Goal: Book appointment/travel/reservation

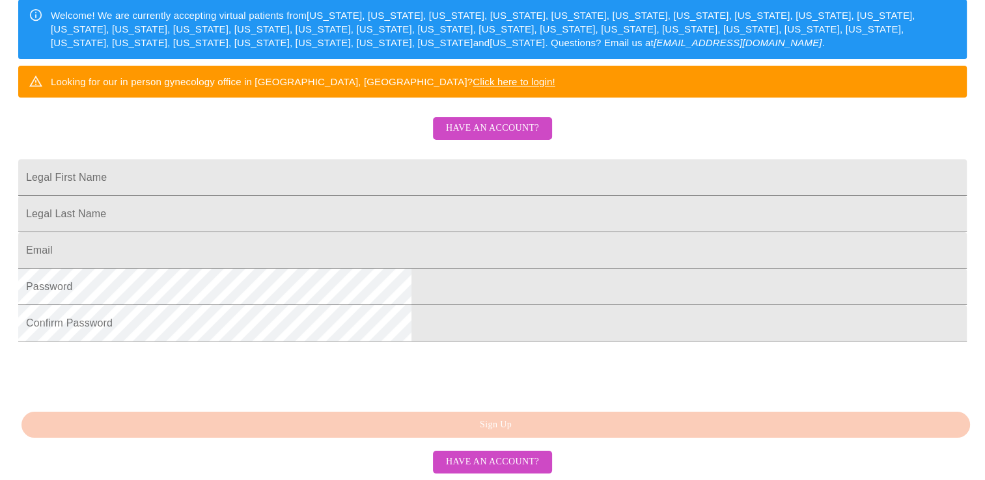
scroll to position [318, 0]
click at [399, 159] on input "Legal First Name" at bounding box center [492, 177] width 948 height 36
type input "[PERSON_NAME]"
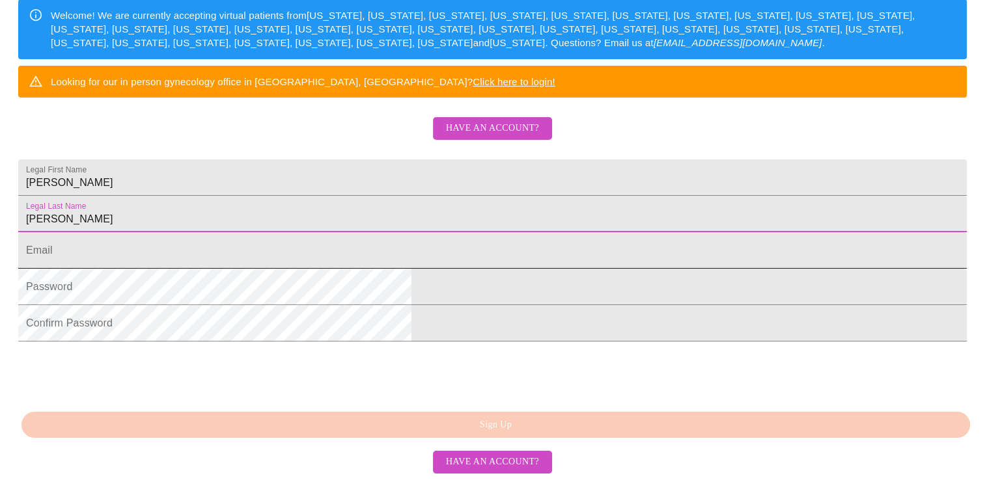
type input "[PERSON_NAME]"
click at [318, 232] on input "Legal First Name" at bounding box center [492, 250] width 948 height 36
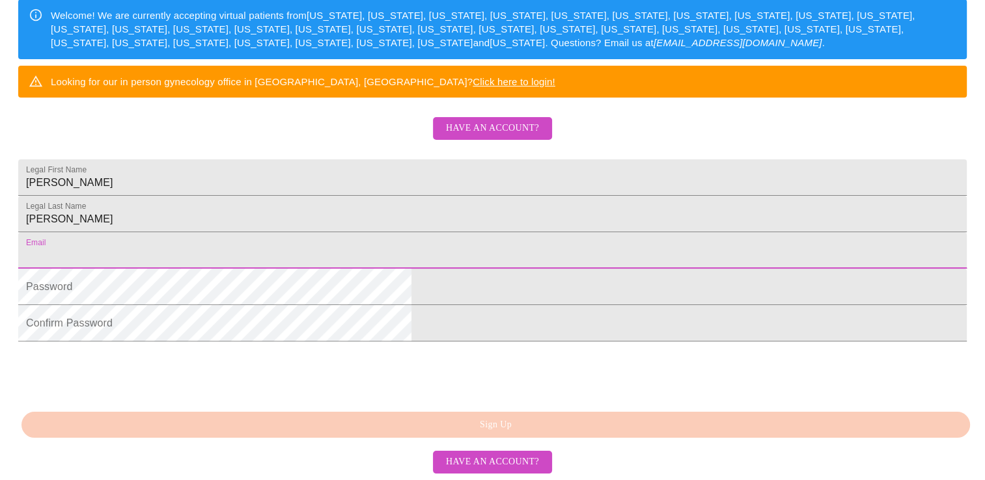
type input "[EMAIL_ADDRESS][DOMAIN_NAME]"
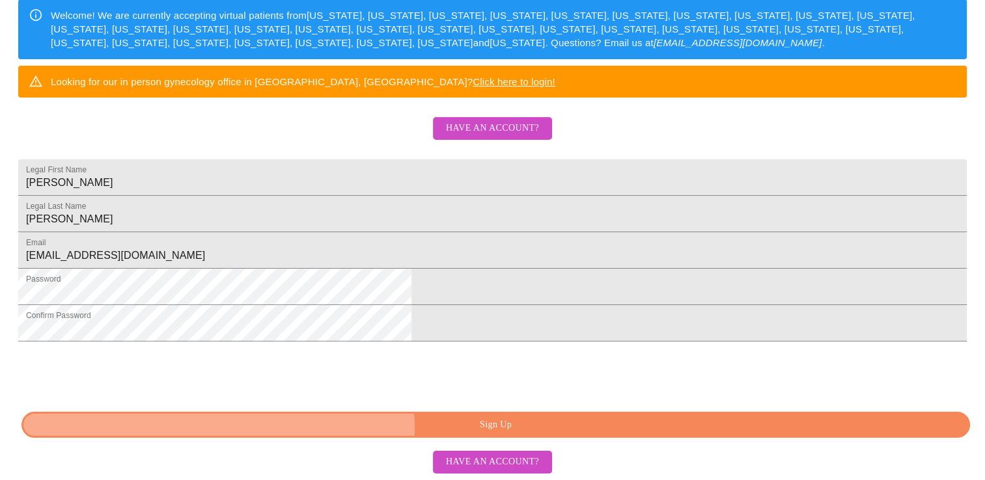
click at [486, 430] on span "Sign Up" at bounding box center [495, 425] width 919 height 16
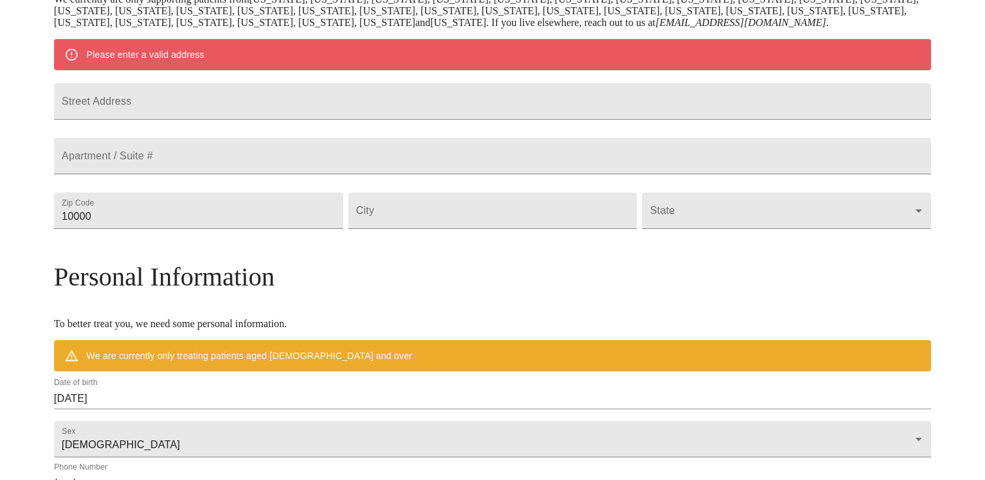
scroll to position [266, 0]
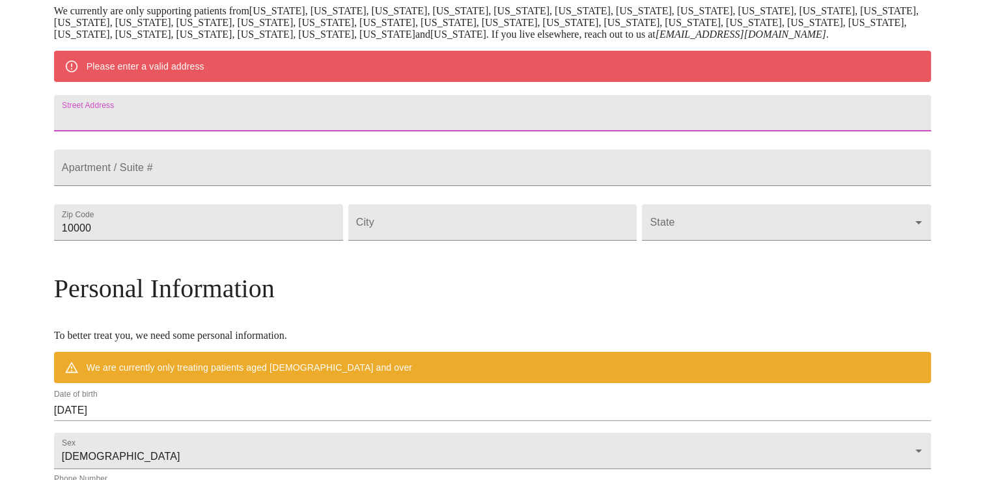
click at [314, 132] on input "Street Address" at bounding box center [492, 113] width 877 height 36
type input "[STREET_ADDRESS]"
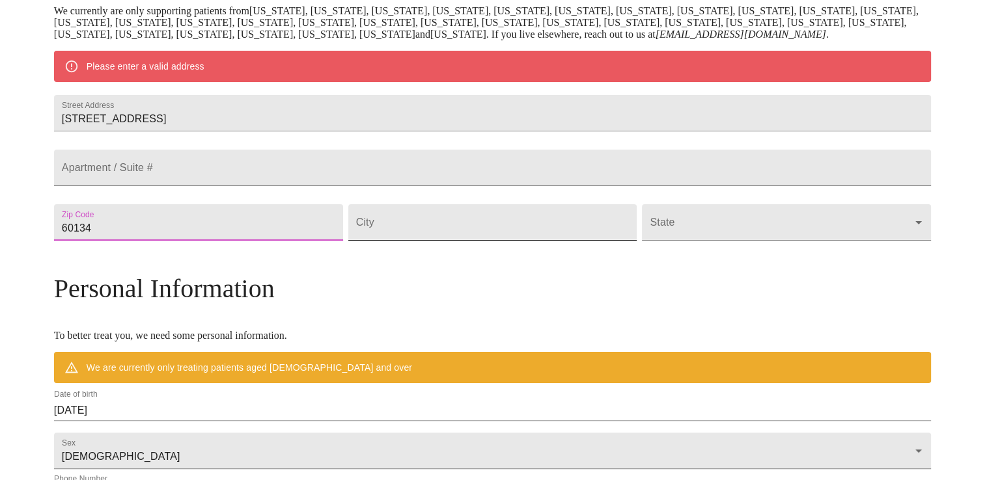
type input "60134"
click at [457, 241] on input "Street Address" at bounding box center [492, 222] width 289 height 36
type input "[GEOGRAPHIC_DATA]"
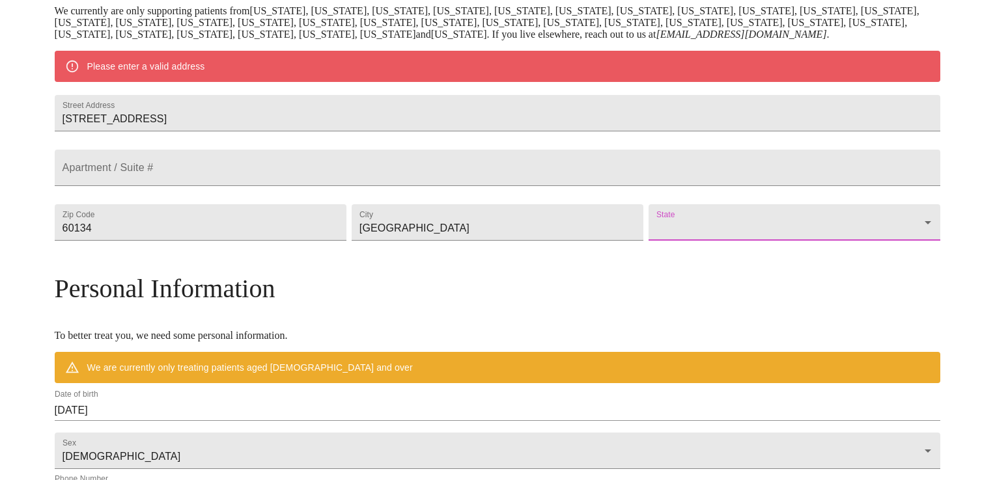
click at [628, 283] on body "MyMenopauseRx Welcome to MyMenopauseRx Since it's your first time here, you'll …" at bounding box center [497, 246] width 984 height 1015
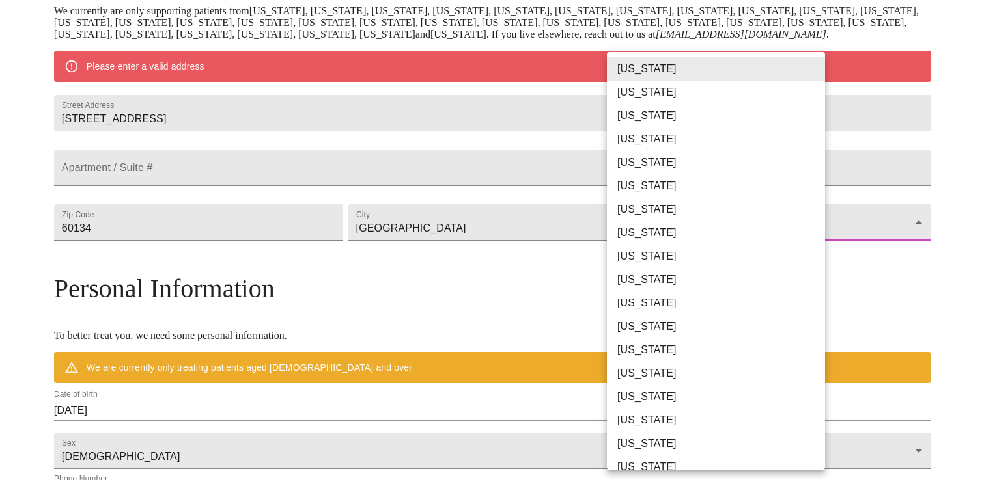
click at [625, 352] on li "[US_STATE]" at bounding box center [721, 350] width 228 height 23
type input "[US_STATE]"
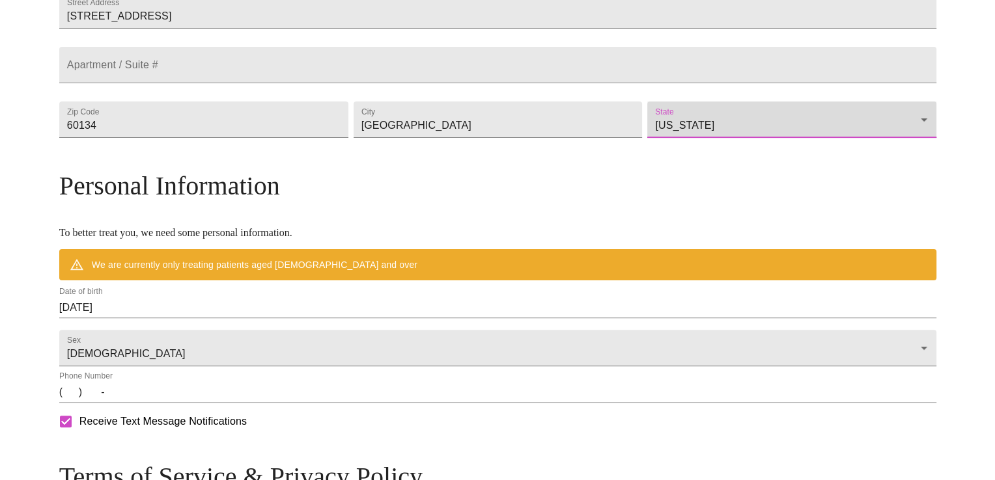
scroll to position [396, 0]
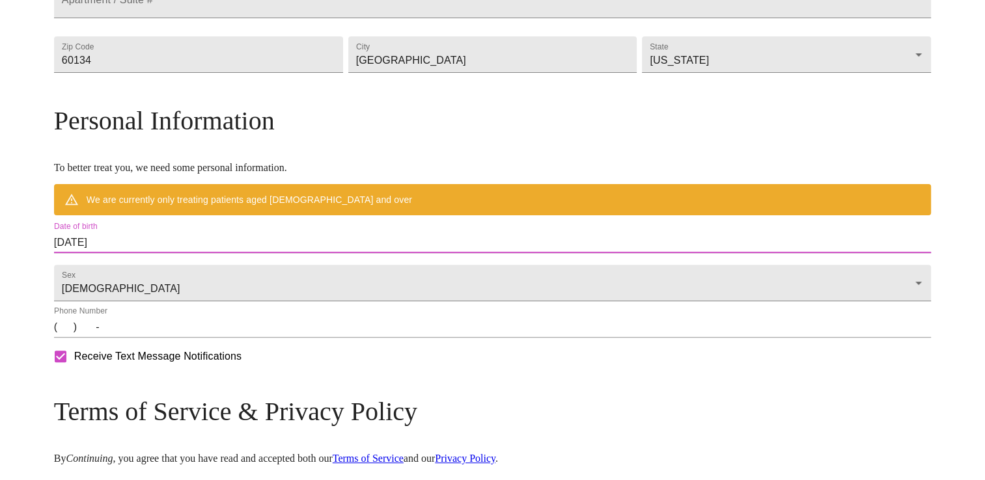
drag, startPoint x: 240, startPoint y: 283, endPoint x: 35, endPoint y: 266, distance: 205.7
click at [35, 266] on div "MyMenopauseRx Welcome to MyMenopauseRx Since it's your first time here, you'll …" at bounding box center [492, 97] width 975 height 977
click at [240, 253] on input "[DATE]" at bounding box center [492, 242] width 877 height 21
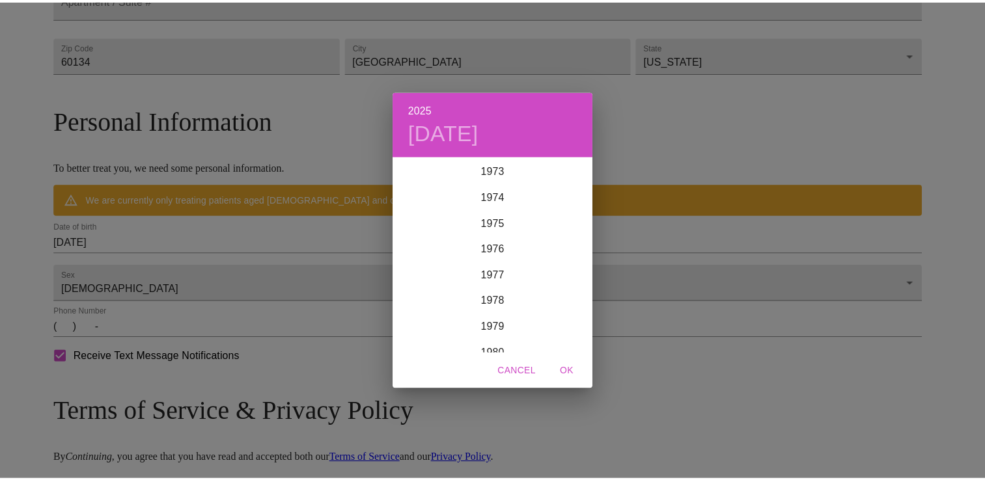
scroll to position [1901, 0]
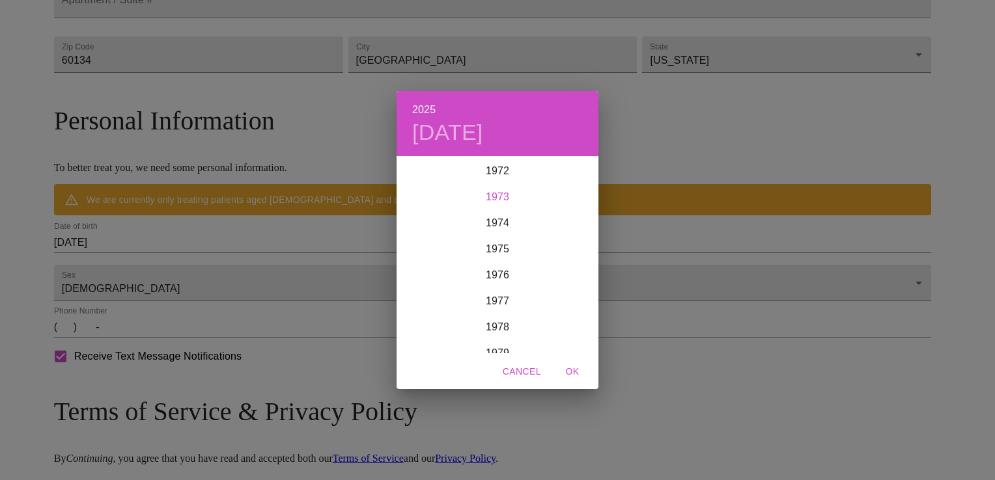
click at [484, 193] on div "1973" at bounding box center [497, 197] width 202 height 26
click at [492, 231] on div "May" at bounding box center [497, 231] width 67 height 49
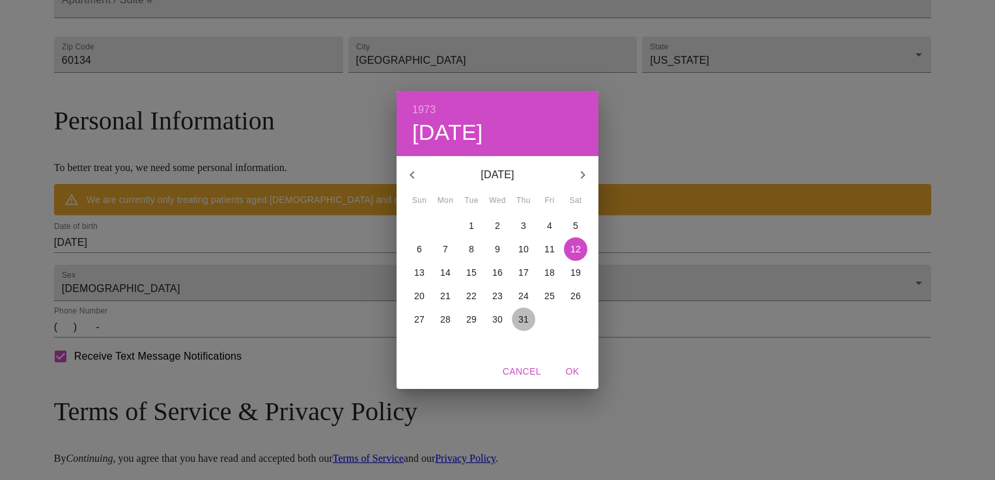
click at [525, 322] on p "31" at bounding box center [523, 319] width 10 height 13
click at [573, 369] on span "OK" at bounding box center [572, 372] width 31 height 16
type input "[DATE]"
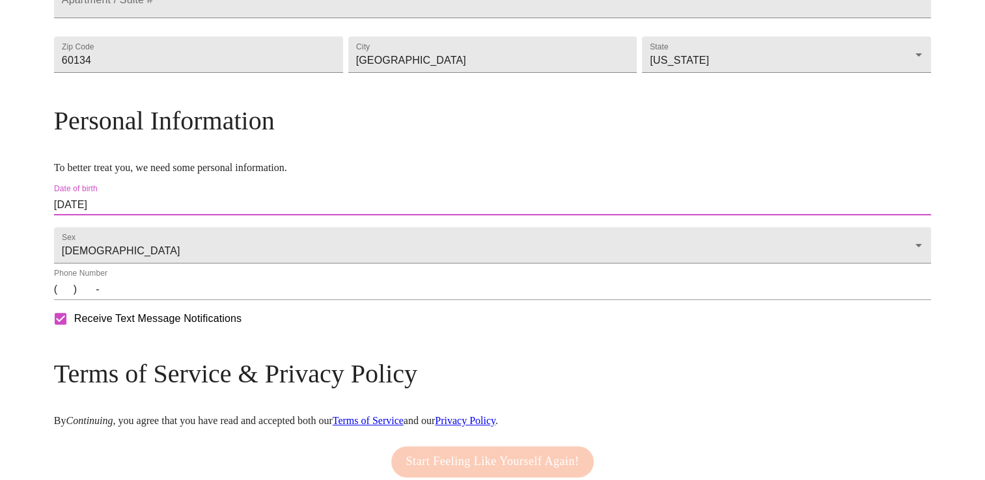
drag, startPoint x: 175, startPoint y: 342, endPoint x: 186, endPoint y: 342, distance: 10.4
click at [176, 300] on input "(   )    -" at bounding box center [492, 289] width 877 height 21
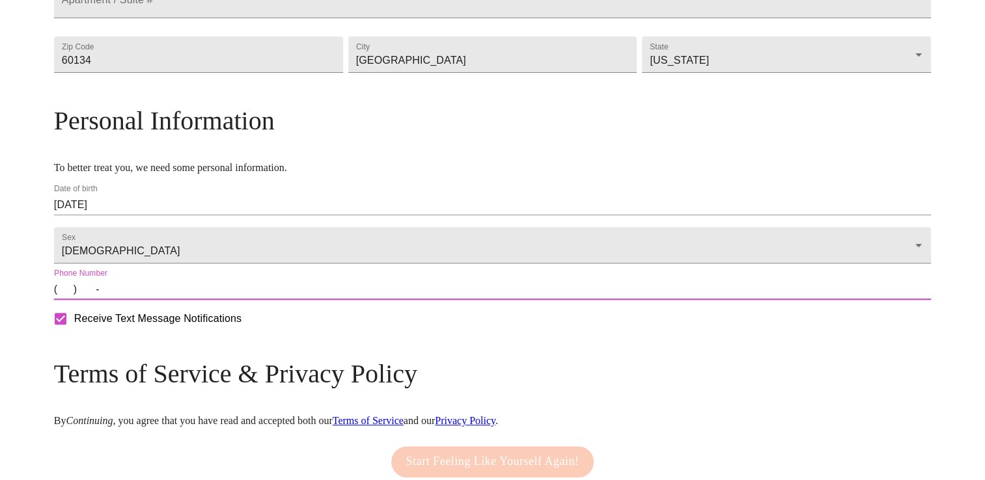
type input "[PHONE_NUMBER]"
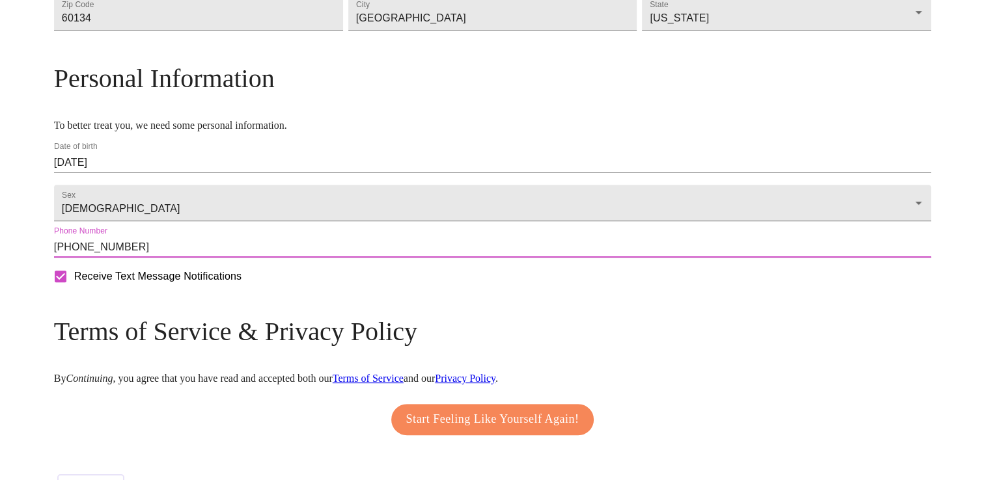
scroll to position [521, 0]
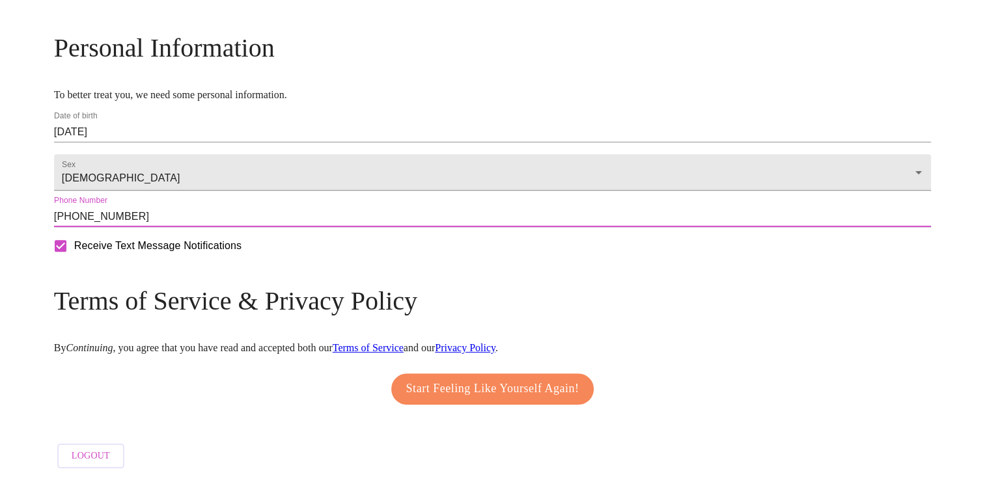
click at [500, 379] on span "Start Feeling Like Yourself Again!" at bounding box center [492, 389] width 173 height 21
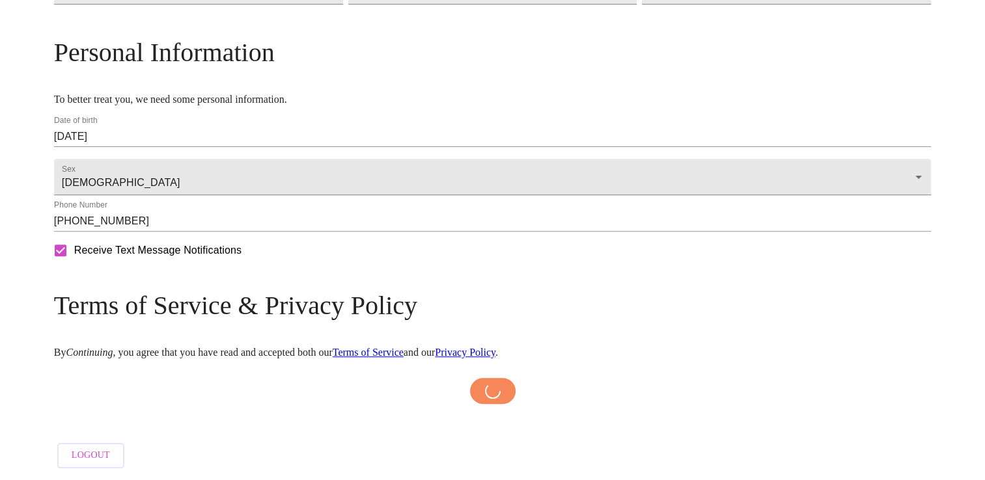
scroll to position [516, 0]
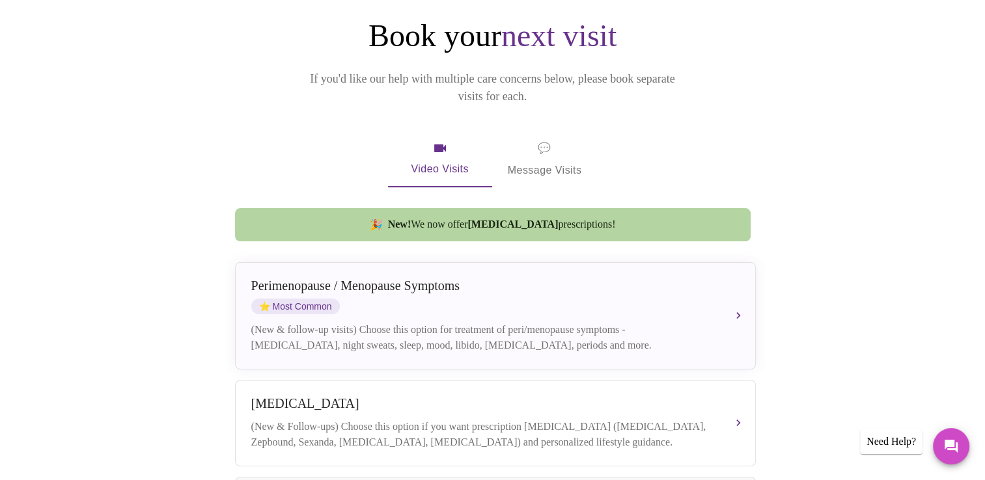
scroll to position [43, 0]
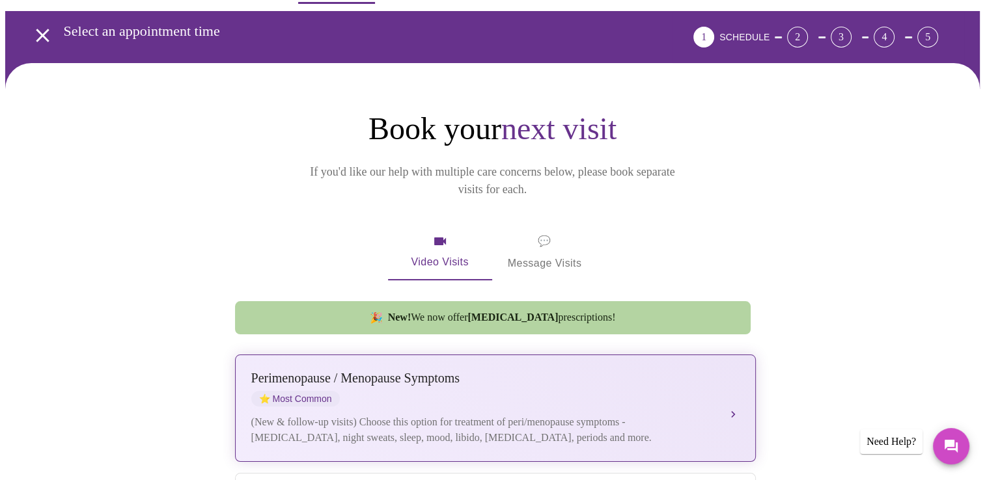
click at [503, 383] on div "[MEDICAL_DATA] / Menopause Symptoms ⭐ Most Common" at bounding box center [482, 389] width 462 height 36
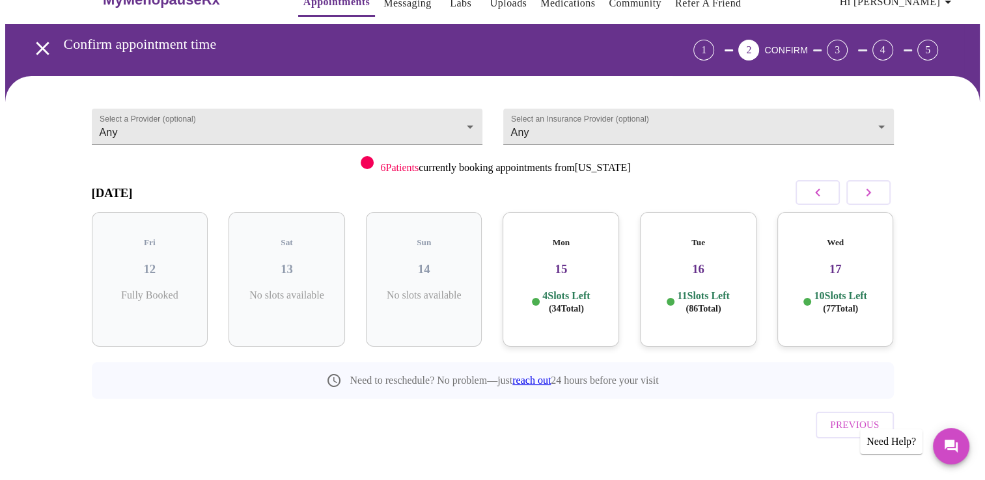
click at [687, 311] on div "Tue 16 11 Slots Left ( 86 Total)" at bounding box center [698, 279] width 117 height 135
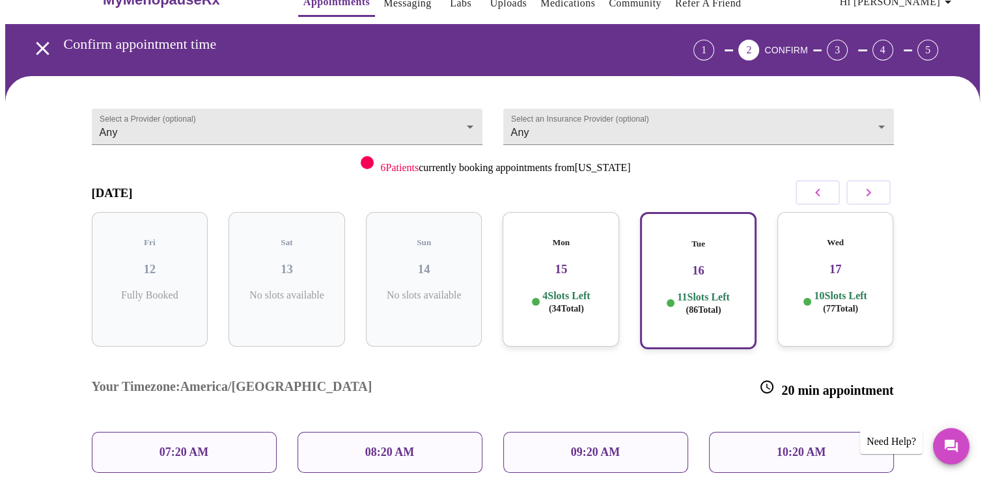
scroll to position [43, 0]
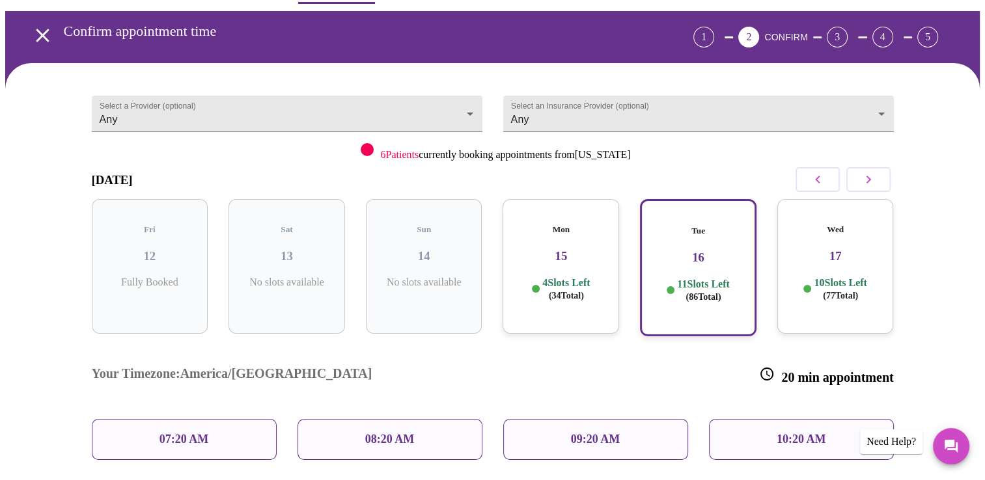
click at [883, 251] on div "Wed 17 10 Slots Left ( 77 Total)" at bounding box center [835, 266] width 117 height 135
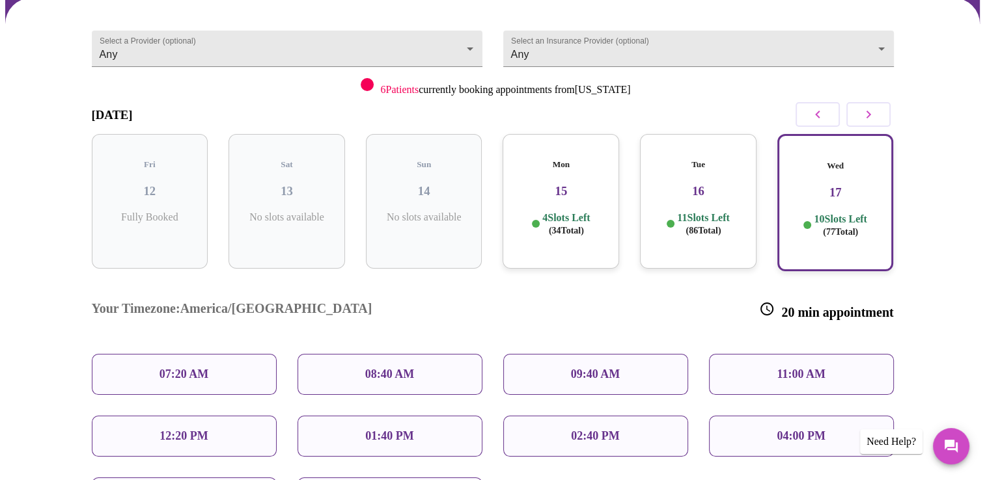
scroll to position [173, 0]
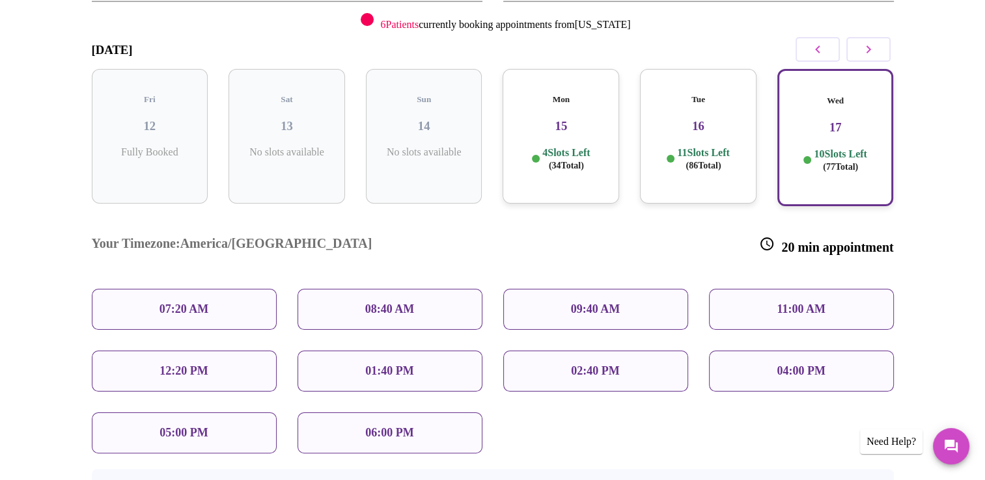
click at [607, 351] on div "02:40 PM" at bounding box center [595, 371] width 185 height 41
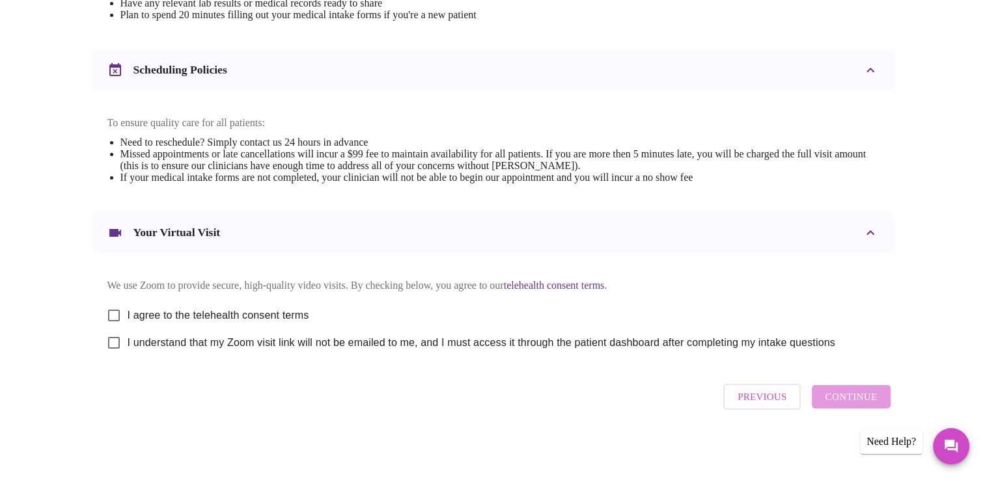
scroll to position [462, 0]
click at [115, 309] on input "I agree to the telehealth consent terms" at bounding box center [113, 315] width 27 height 27
checkbox input "true"
click at [115, 343] on input "I understand that my Zoom visit link will not be emailed to me, and I must acce…" at bounding box center [113, 342] width 27 height 27
checkbox input "true"
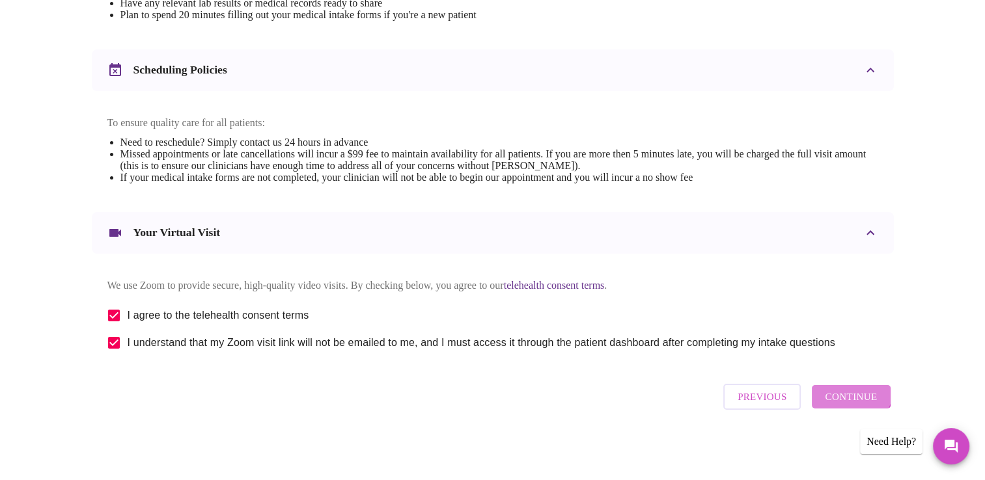
click at [851, 395] on span "Continue" at bounding box center [851, 397] width 52 height 17
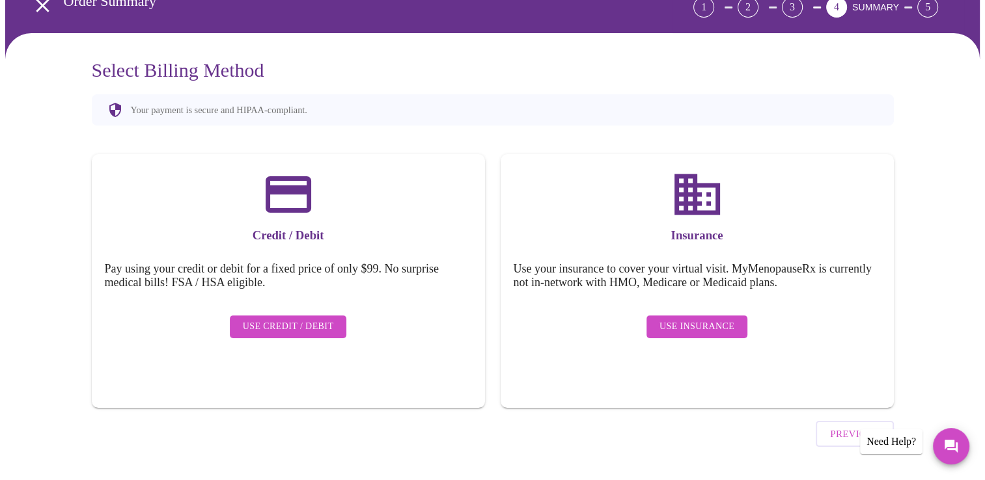
click at [259, 319] on span "Use Credit / Debit" at bounding box center [288, 327] width 91 height 16
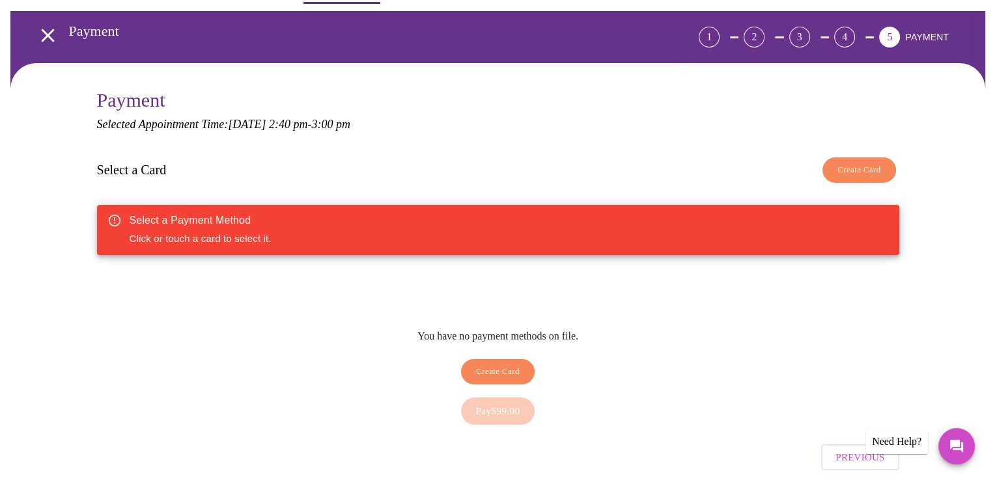
scroll to position [65, 0]
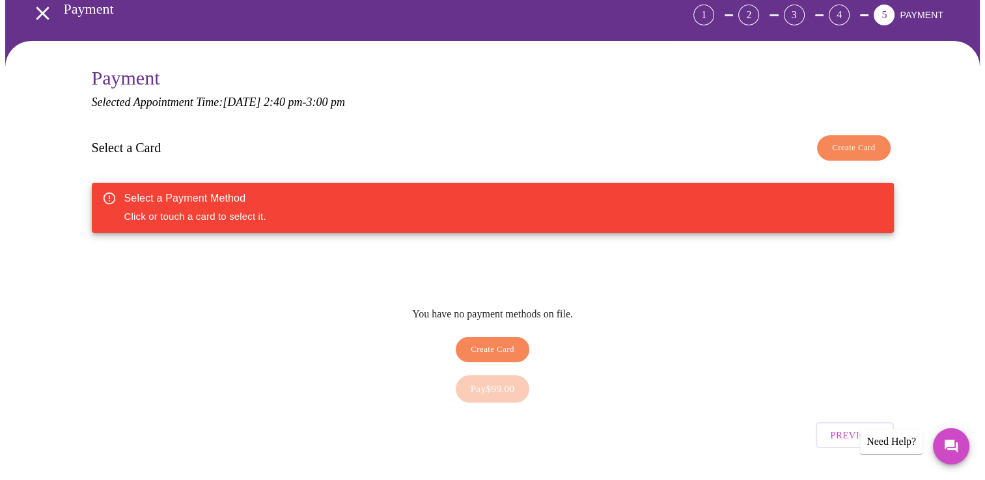
click at [281, 208] on div "Select a Payment Method Click or touch a card to select it." at bounding box center [493, 208] width 802 height 50
click at [482, 342] on span "Create Card" at bounding box center [493, 349] width 44 height 15
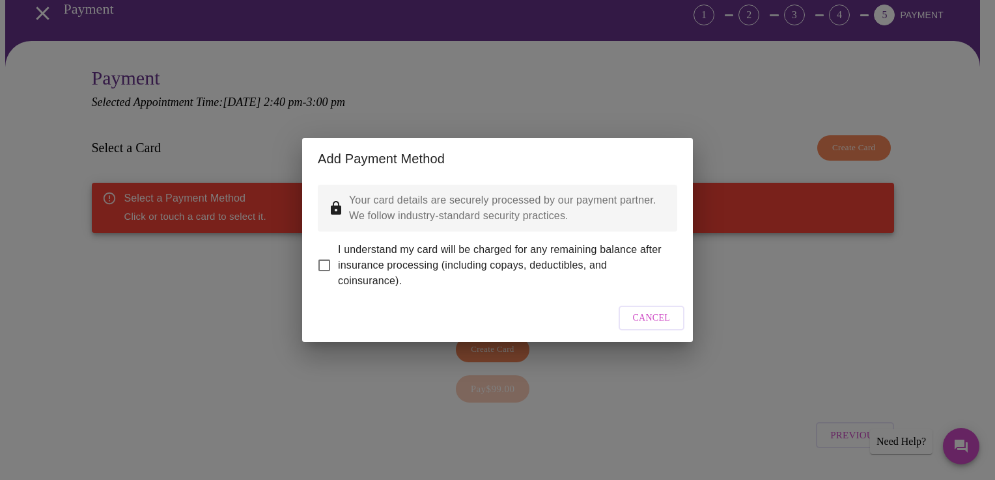
click at [325, 252] on input "I understand my card will be charged for any remaining balance after insurance …" at bounding box center [324, 265] width 27 height 27
checkbox input "true"
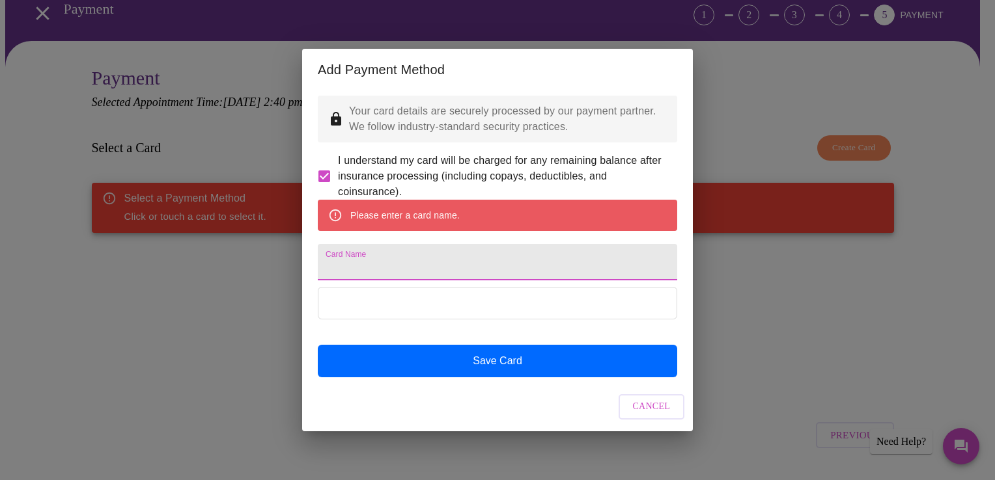
click at [405, 272] on input "Card Name" at bounding box center [497, 262] width 359 height 36
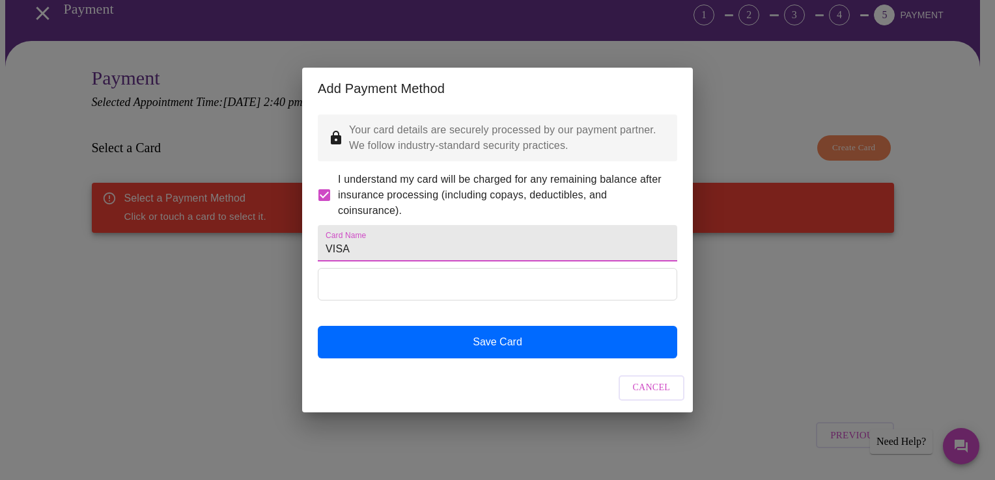
type input "VISA"
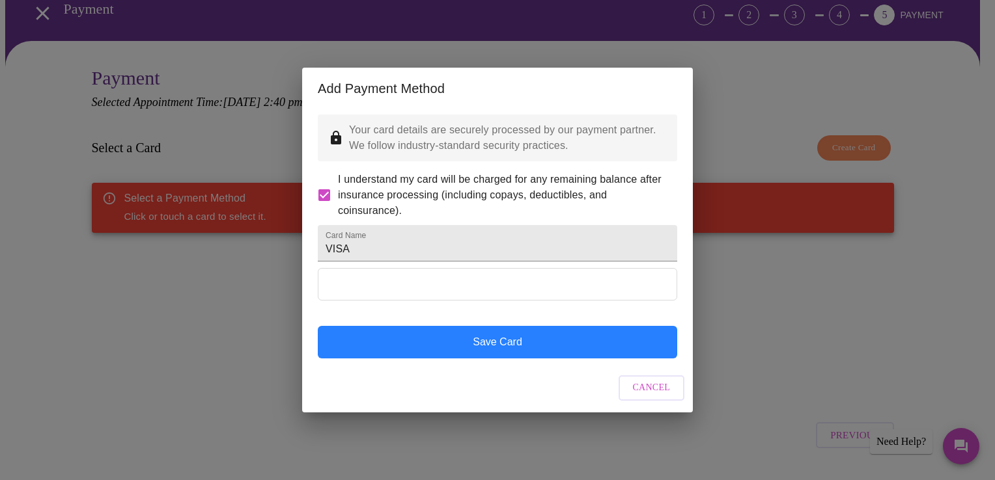
click at [490, 359] on button "Save Card" at bounding box center [497, 342] width 359 height 33
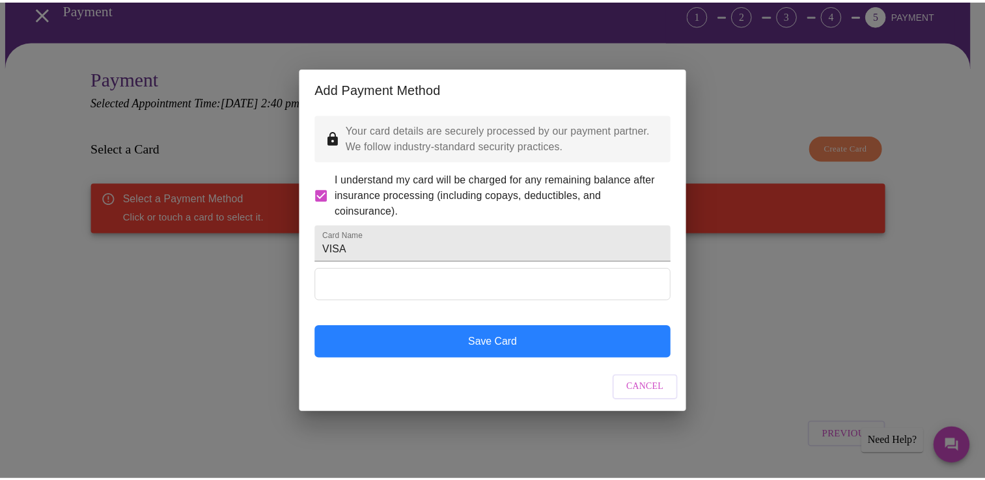
scroll to position [0, 0]
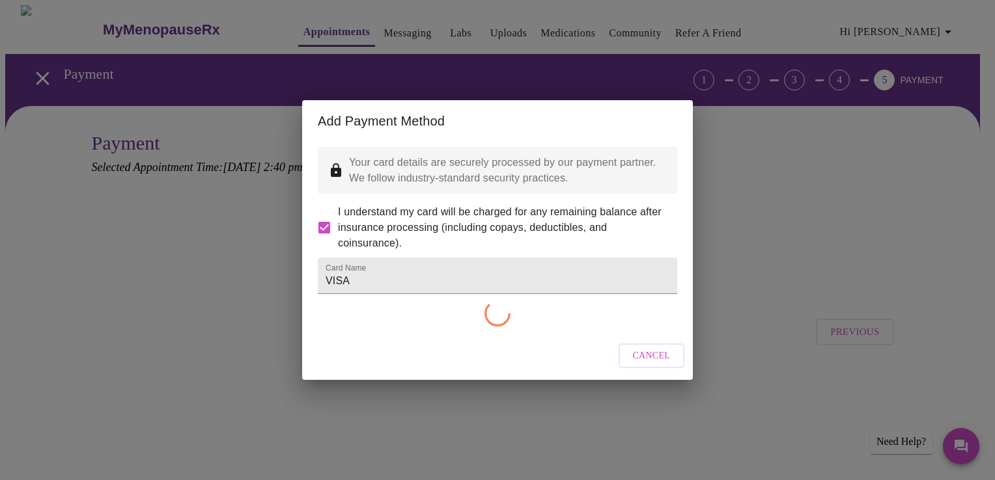
checkbox input "false"
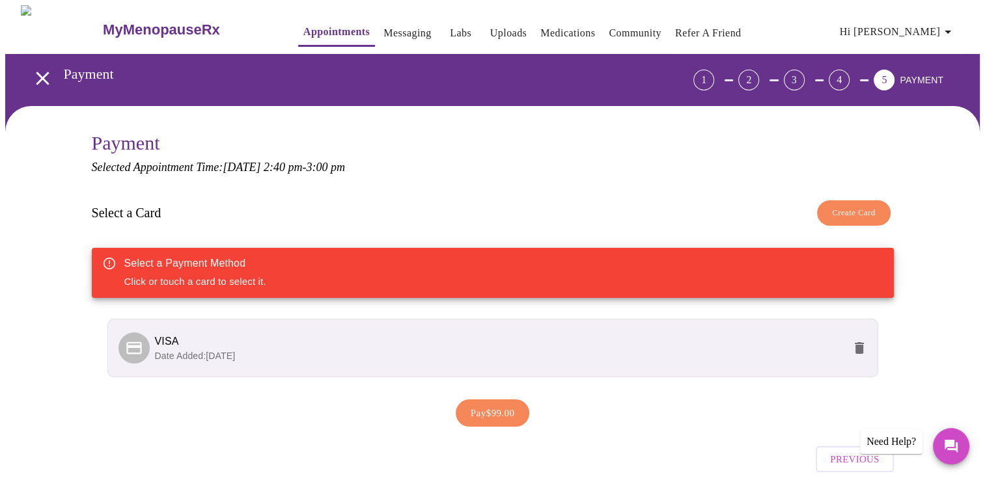
click at [531, 340] on span "VISA" at bounding box center [499, 342] width 689 height 16
click at [374, 337] on span "VISA" at bounding box center [499, 342] width 689 height 16
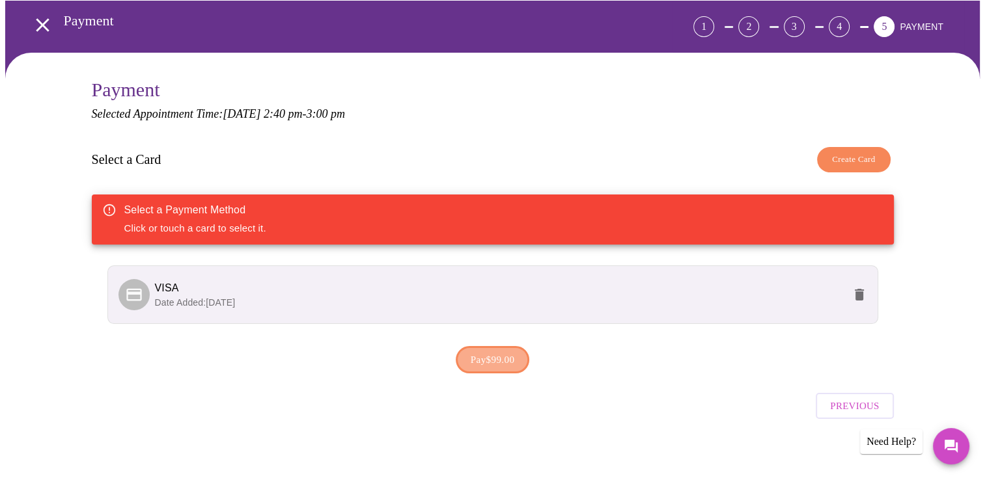
click at [494, 355] on span "Pay $99.00" at bounding box center [493, 360] width 44 height 17
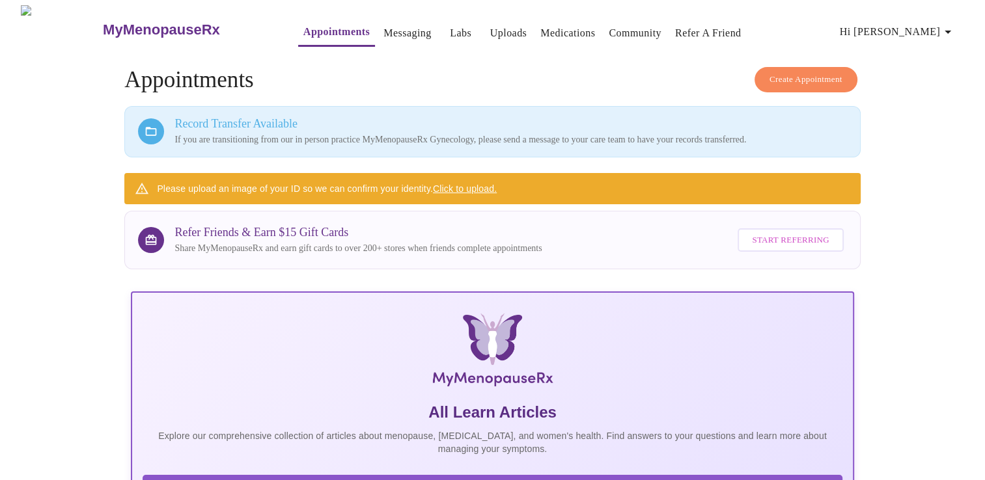
click at [455, 184] on link "Click to upload." at bounding box center [465, 189] width 64 height 10
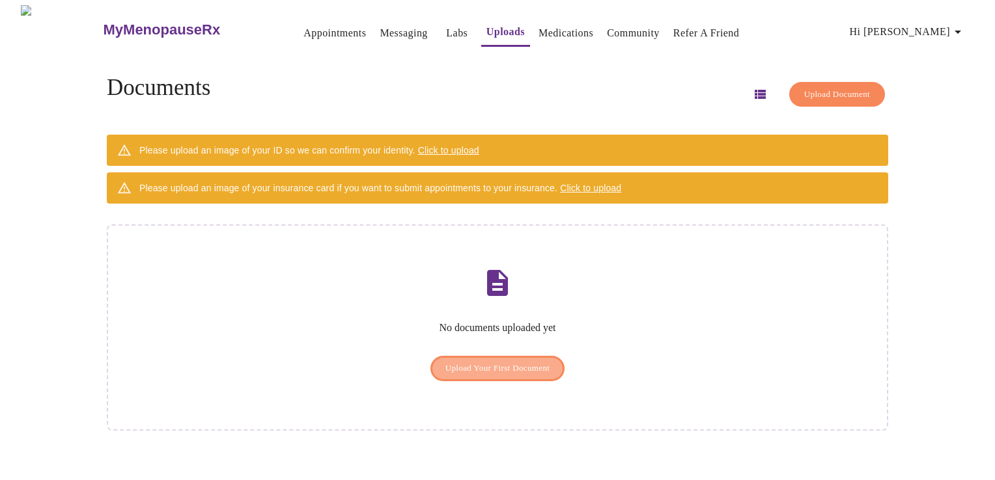
click at [512, 361] on span "Upload Your First Document" at bounding box center [497, 368] width 105 height 15
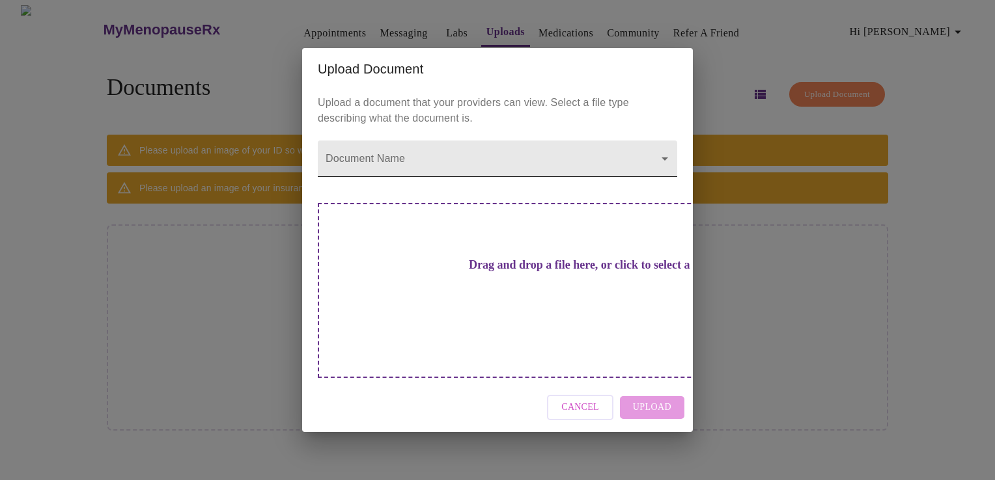
click at [663, 180] on body "MyMenopauseRx Appointments Messaging Labs Uploads Medications Community Refer a…" at bounding box center [497, 245] width 984 height 480
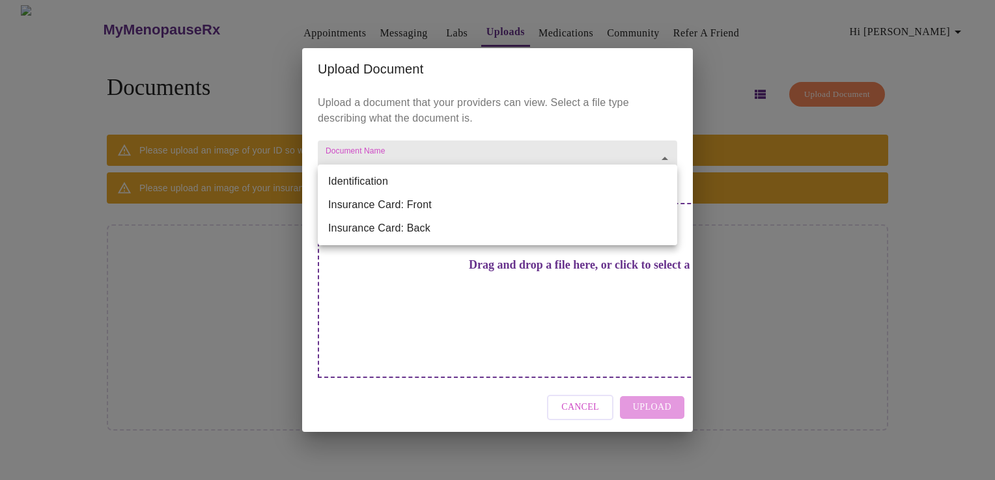
click at [663, 180] on li "Identification" at bounding box center [497, 181] width 359 height 23
type input "Identification"
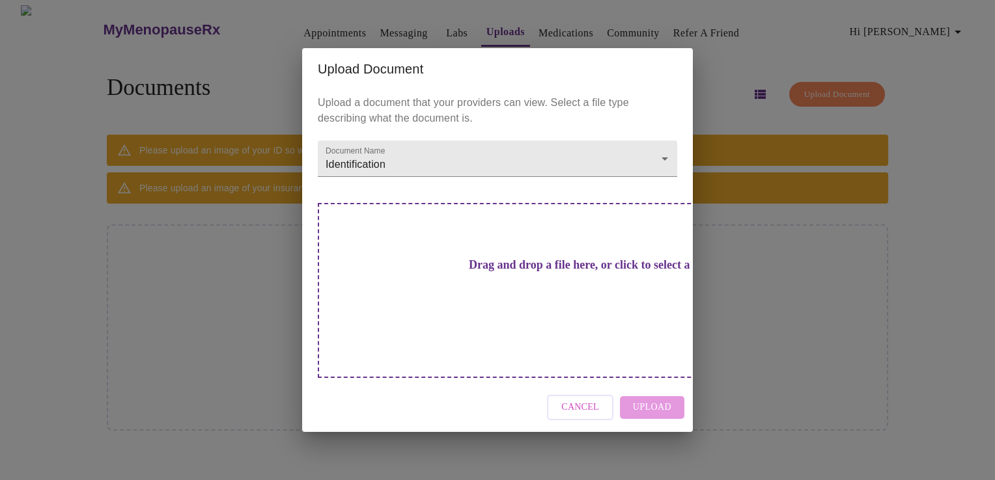
click at [459, 298] on div "Drag and drop a file here, or click to select a file" at bounding box center [589, 290] width 542 height 175
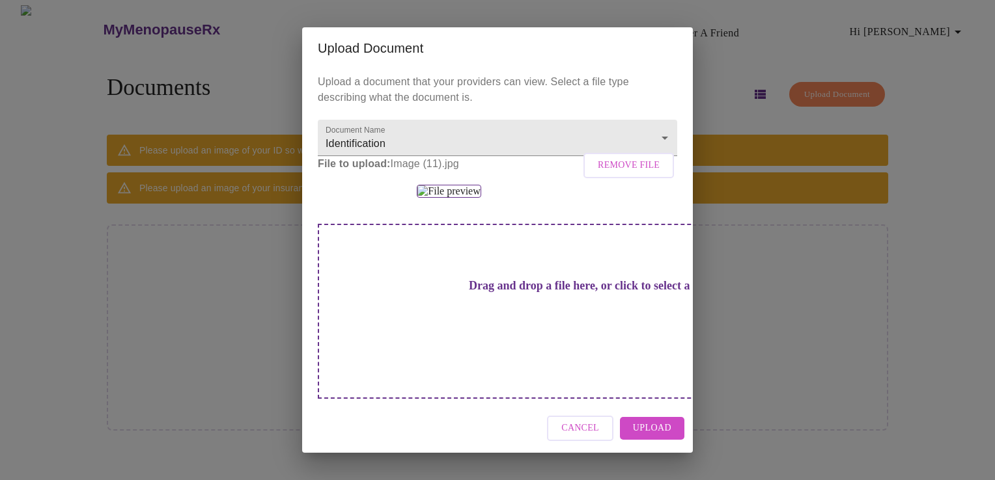
click at [632, 171] on span "Remove File" at bounding box center [629, 166] width 62 height 16
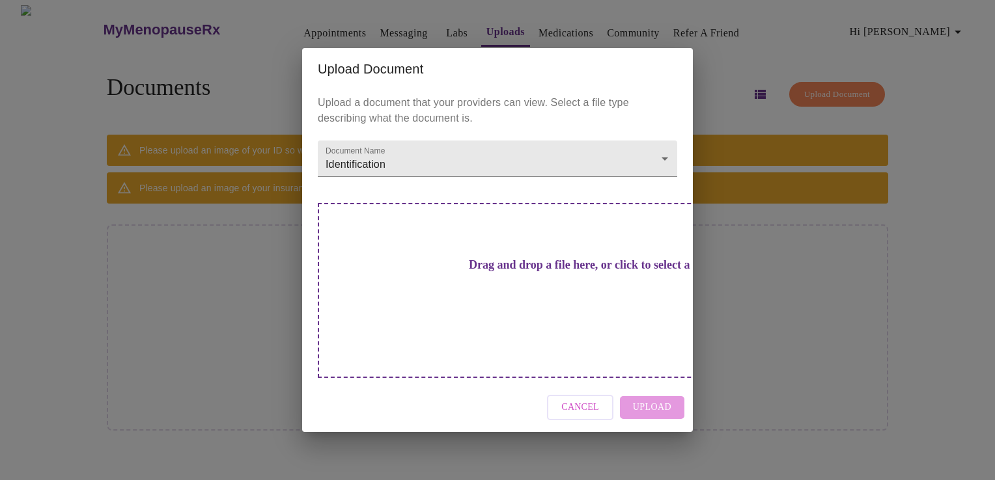
click at [466, 265] on div "Drag and drop a file here, or click to select a file" at bounding box center [589, 290] width 542 height 175
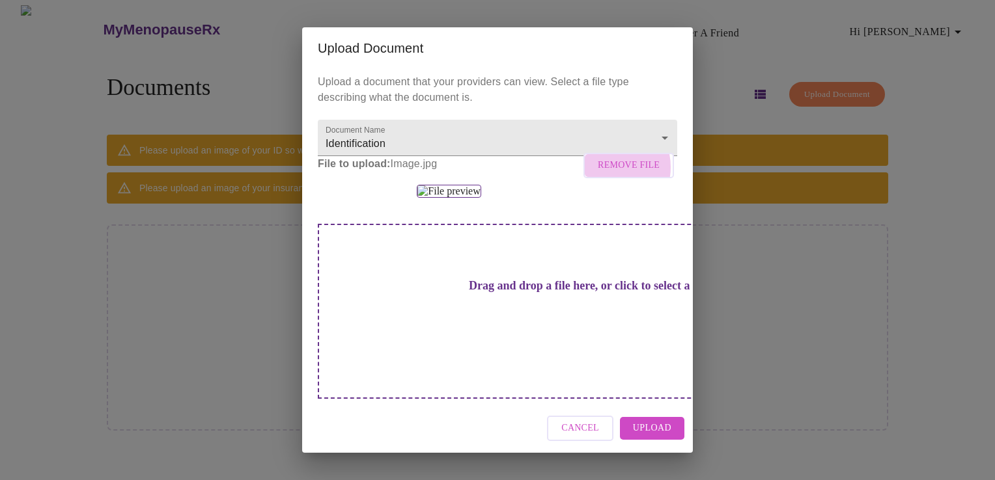
click at [598, 173] on span "Remove File" at bounding box center [629, 166] width 62 height 16
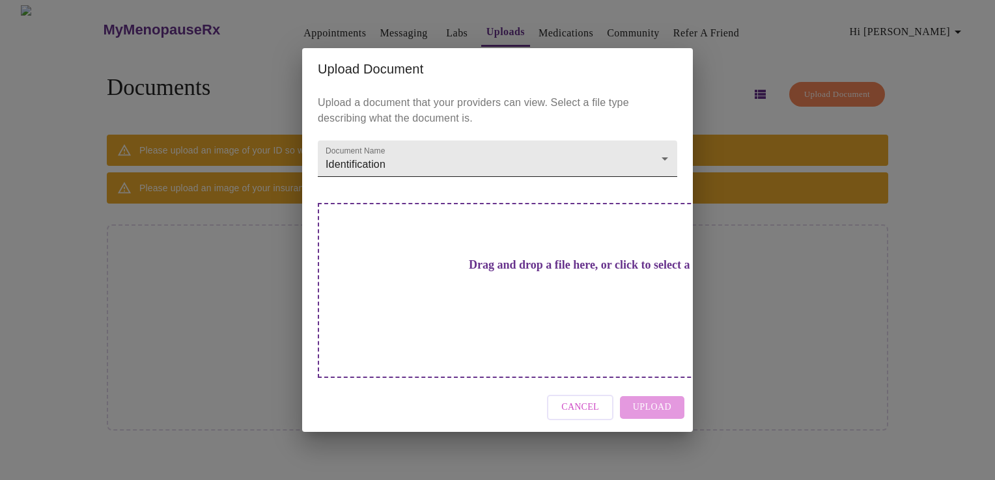
click at [493, 175] on body "MyMenopauseRx Appointments Messaging Labs Uploads Medications Community Refer a…" at bounding box center [497, 245] width 984 height 480
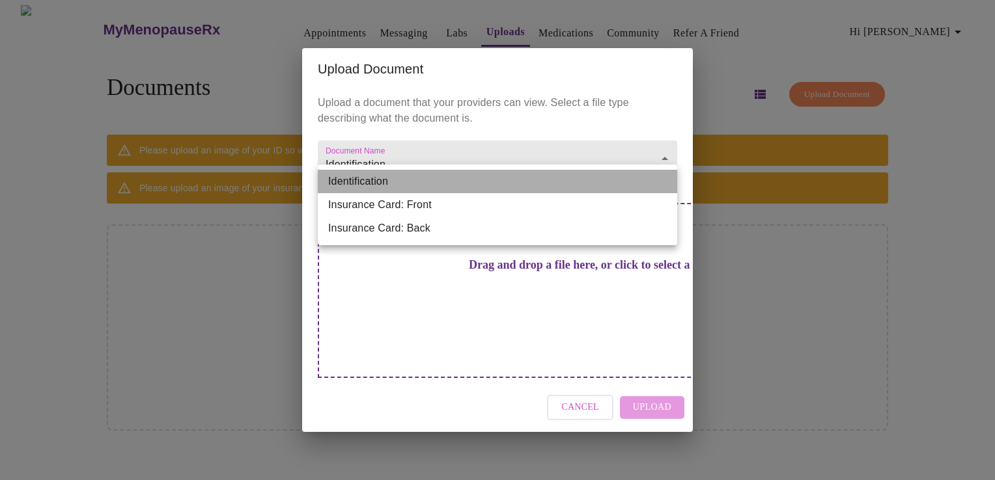
click at [488, 176] on li "Identification" at bounding box center [497, 181] width 359 height 23
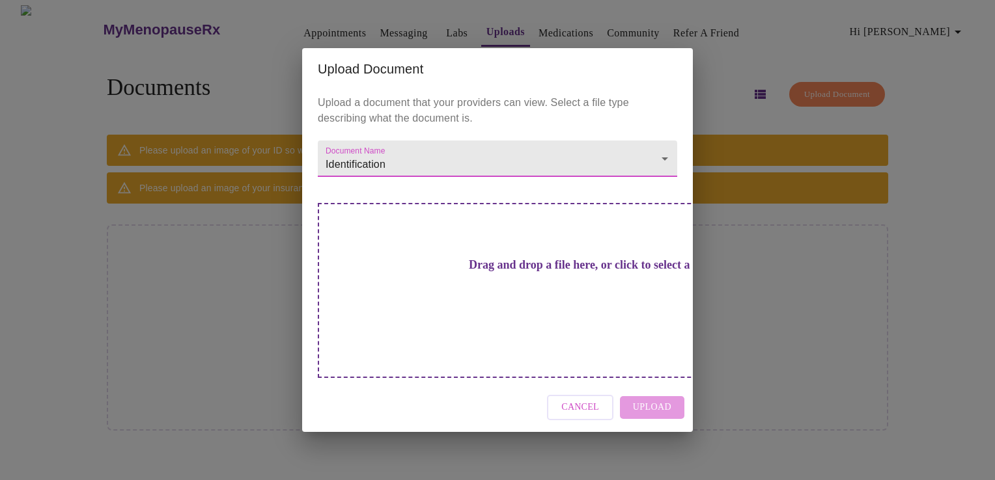
click at [463, 251] on div "Drag and drop a file here, or click to select a file" at bounding box center [589, 290] width 542 height 175
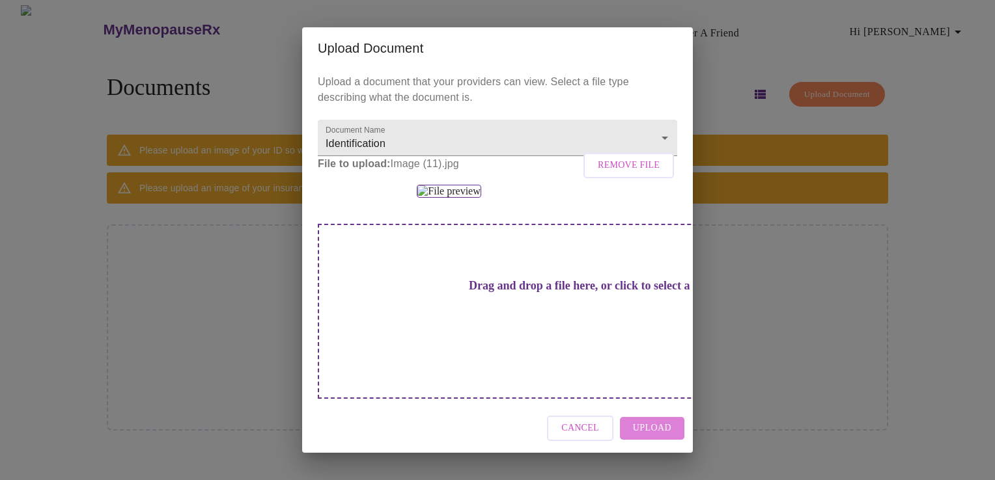
click at [663, 436] on span "Upload" at bounding box center [652, 429] width 38 height 16
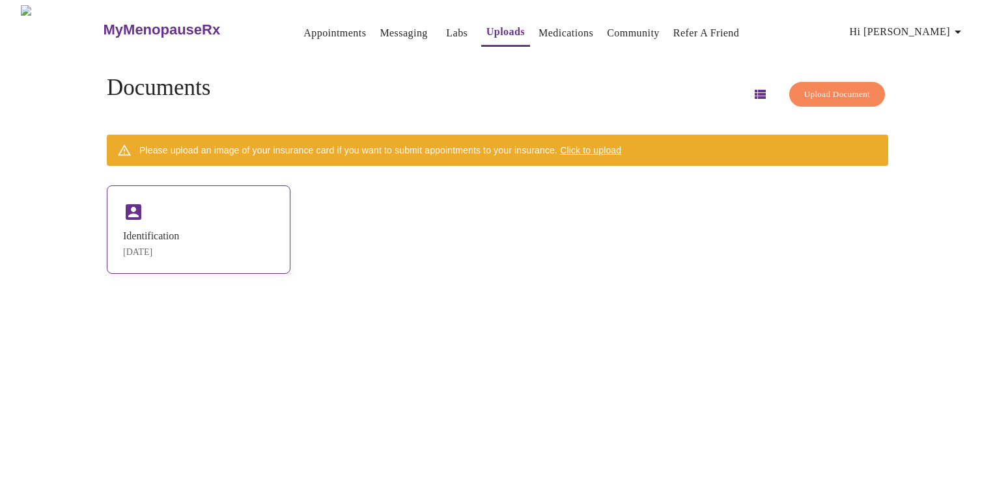
click at [230, 217] on div "Identification [DATE]" at bounding box center [199, 230] width 184 height 89
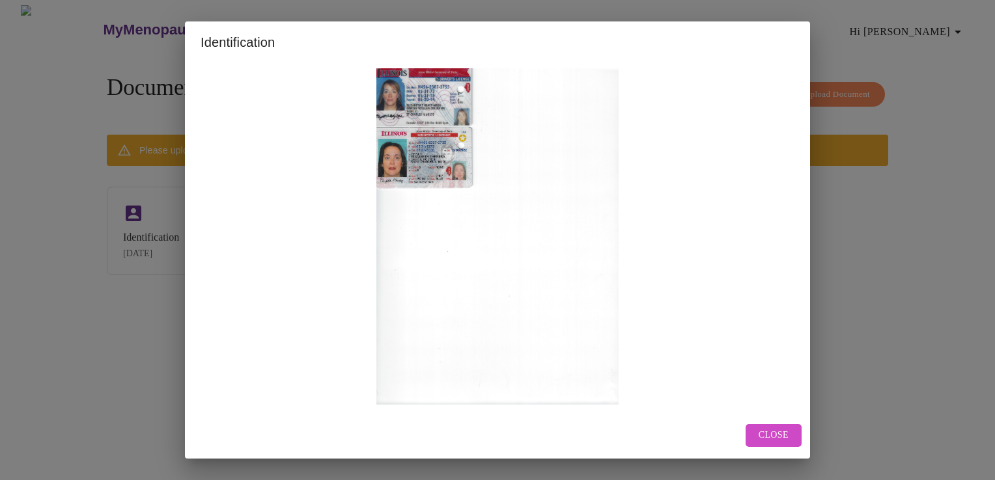
click at [768, 429] on span "Close" at bounding box center [773, 436] width 30 height 16
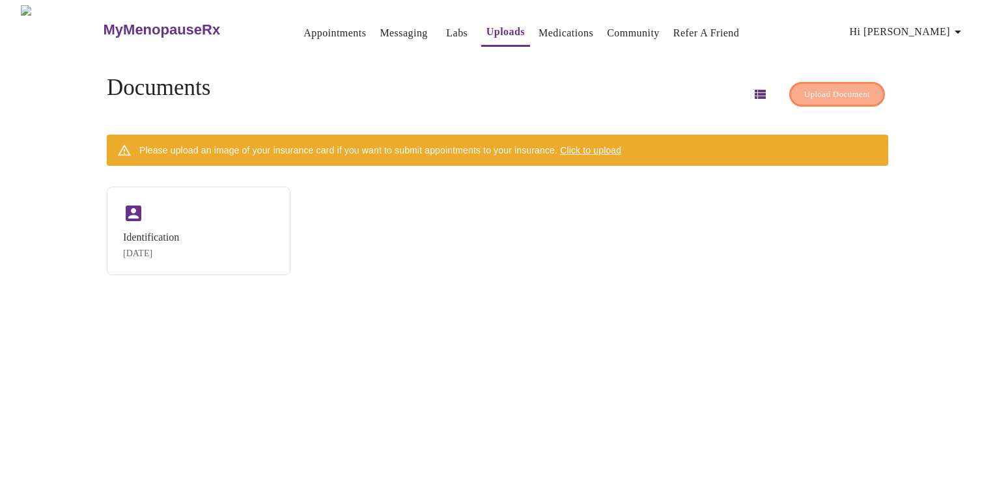
click at [828, 90] on span "Upload Document" at bounding box center [837, 94] width 66 height 15
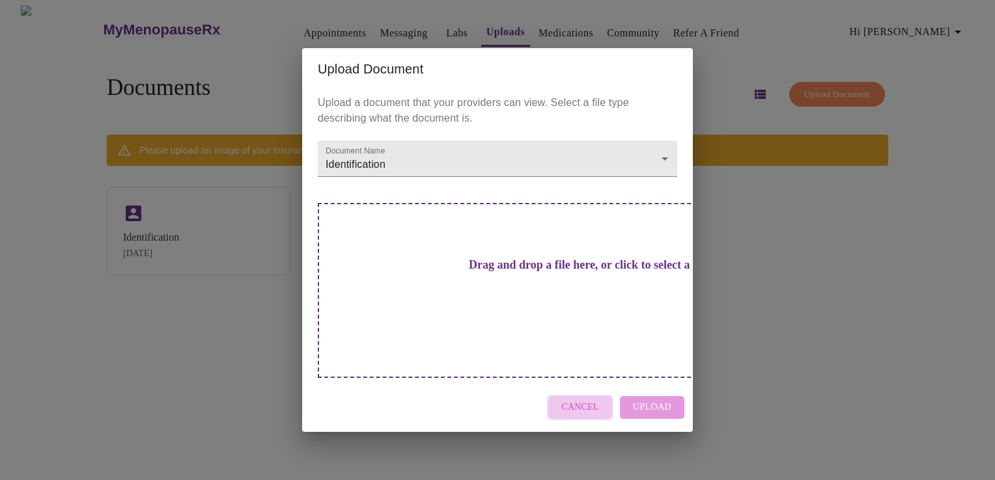
click at [589, 395] on button "Cancel" at bounding box center [580, 407] width 66 height 25
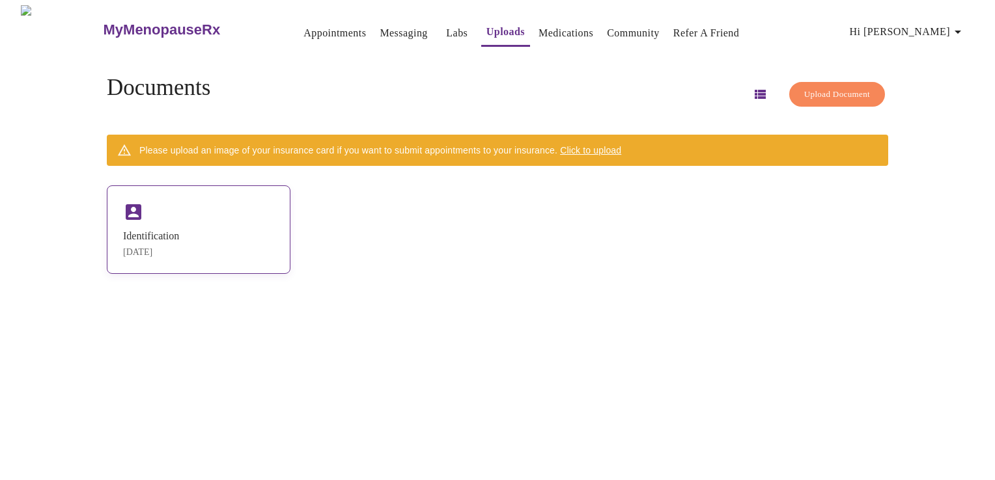
click at [206, 261] on div "Identification [DATE]" at bounding box center [199, 230] width 184 height 89
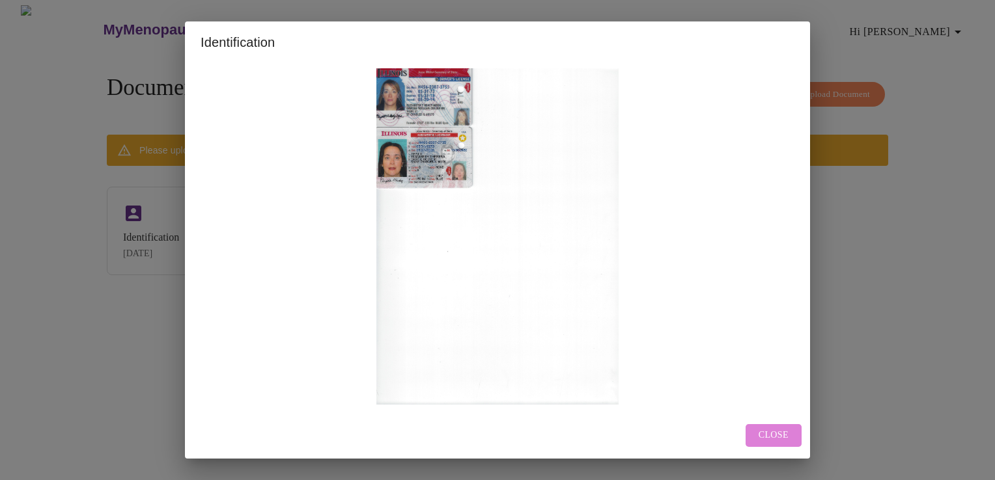
click at [763, 432] on span "Close" at bounding box center [773, 436] width 30 height 16
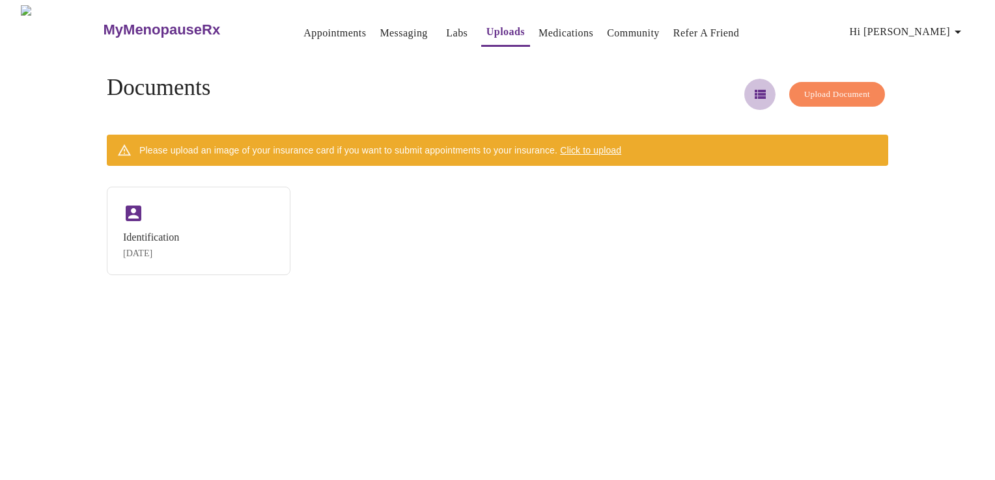
click at [754, 90] on icon "button" at bounding box center [759, 94] width 11 height 9
click at [446, 27] on link "Labs" at bounding box center [456, 33] width 21 height 18
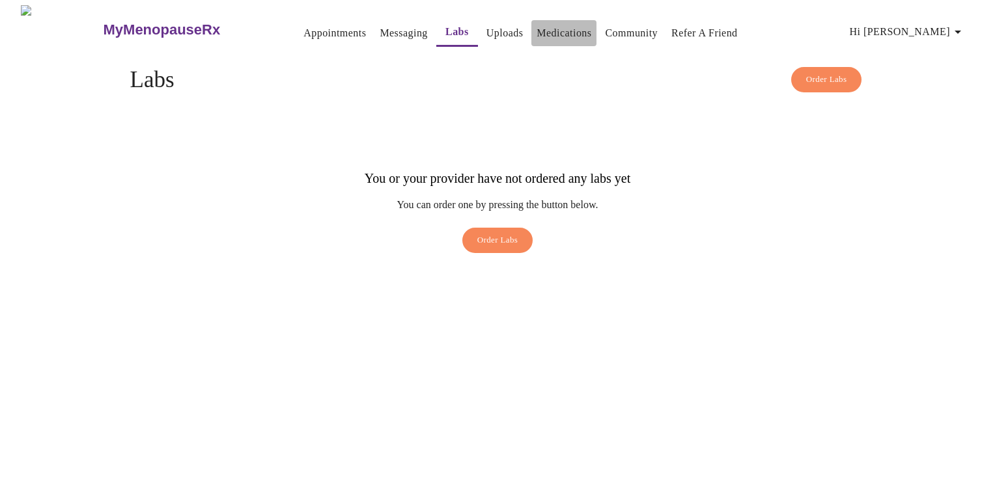
click at [536, 28] on link "Medications" at bounding box center [563, 33] width 55 height 18
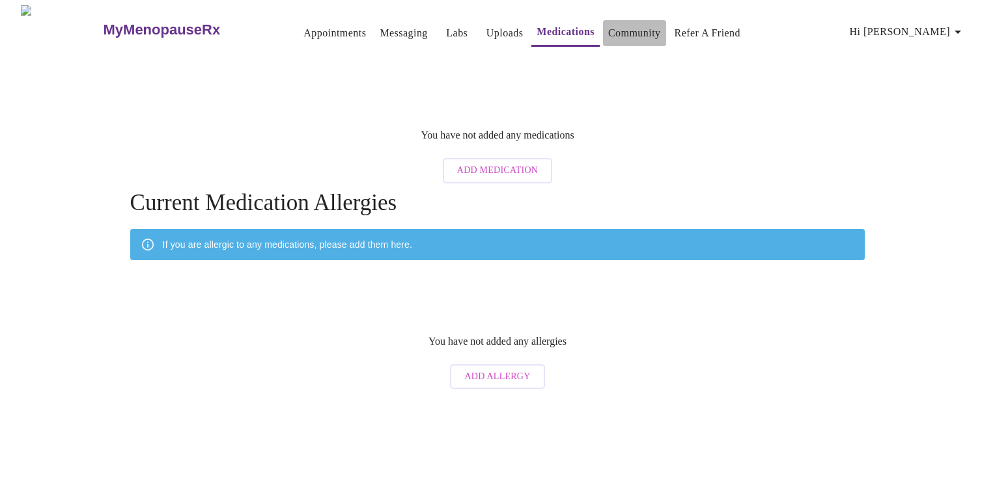
click at [623, 31] on link "Community" at bounding box center [634, 33] width 53 height 18
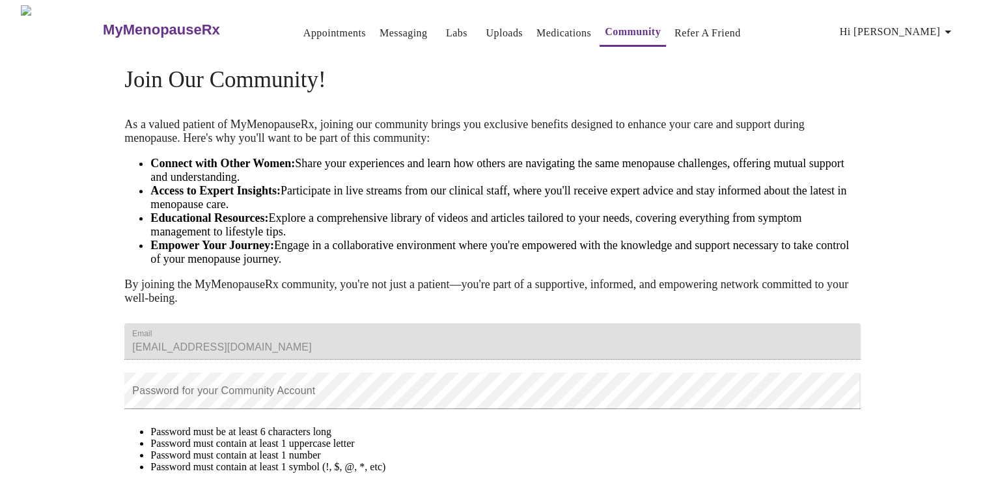
click at [956, 27] on icon "button" at bounding box center [948, 32] width 16 height 16
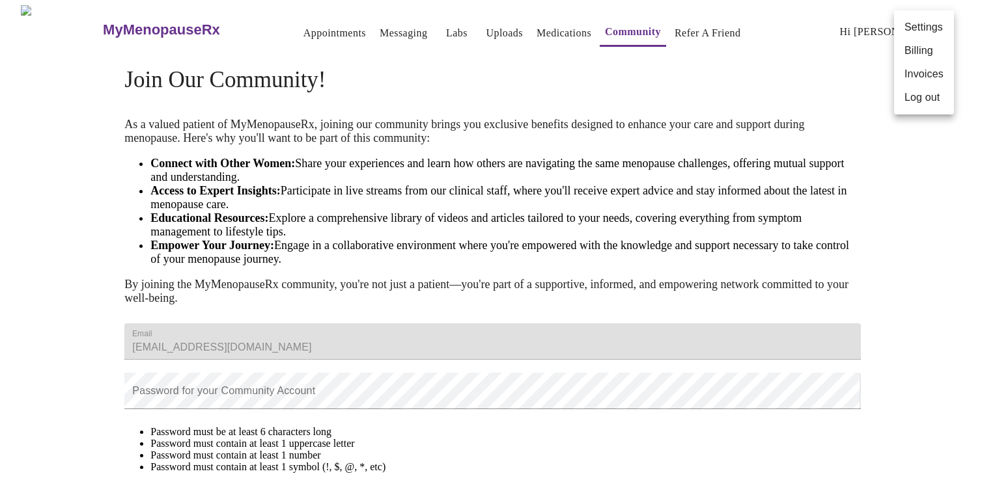
click at [908, 176] on div at bounding box center [497, 240] width 995 height 480
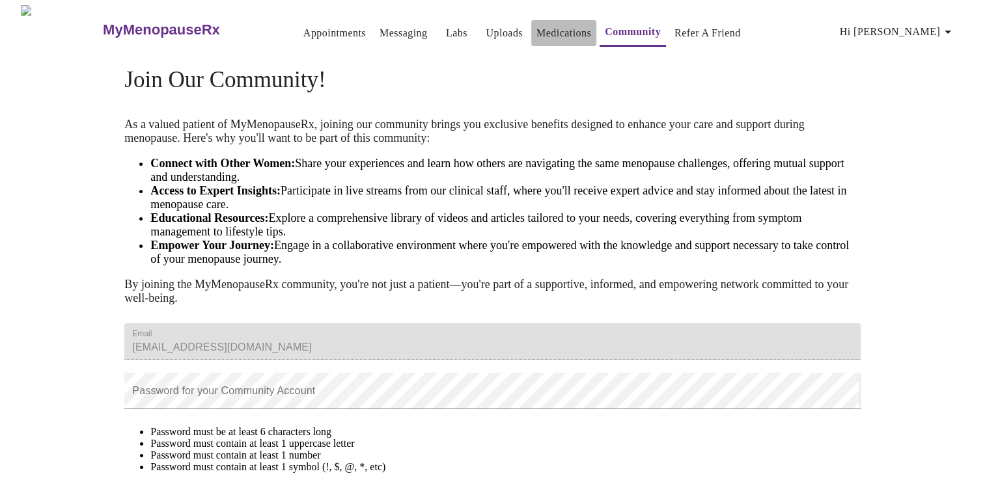
click at [542, 35] on link "Medications" at bounding box center [563, 33] width 55 height 18
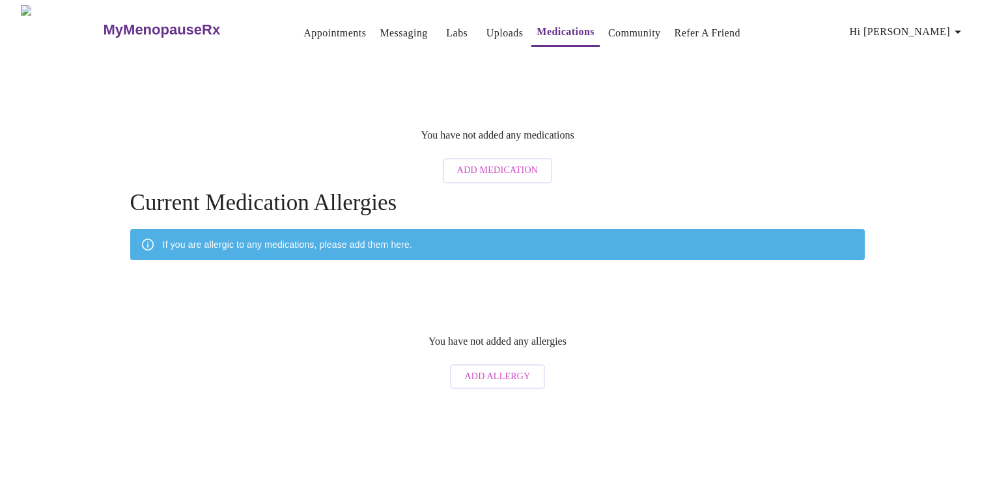
click at [309, 30] on link "Appointments" at bounding box center [334, 33] width 62 height 18
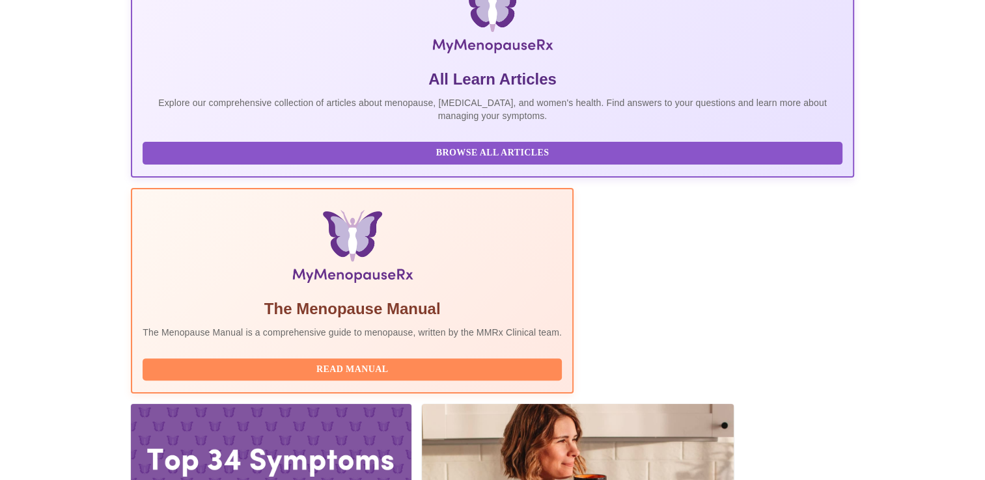
scroll to position [297, 0]
